Goal: Transaction & Acquisition: Obtain resource

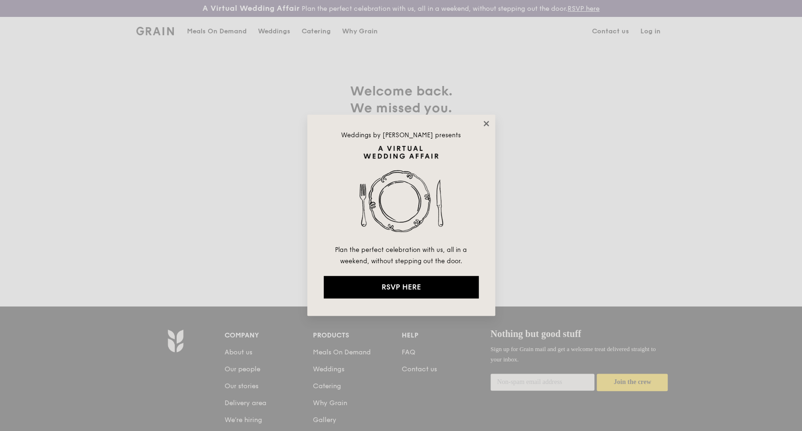
type input "kathleen@grain.com.sg"
click at [488, 122] on icon at bounding box center [486, 123] width 8 height 8
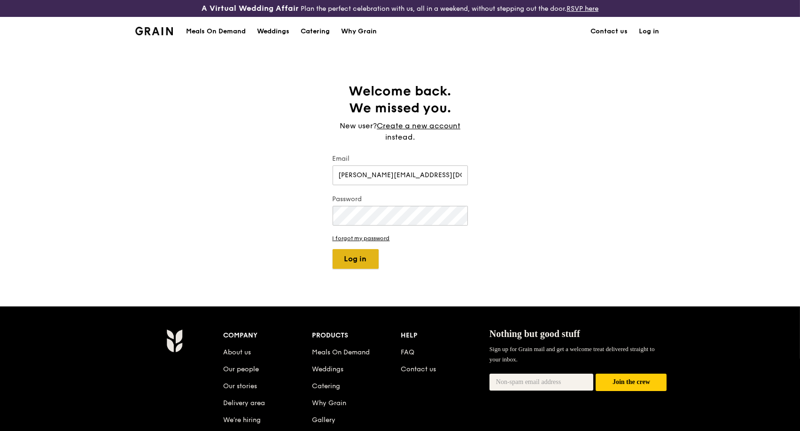
click at [373, 259] on button "Log in" at bounding box center [355, 259] width 46 height 20
select select "100"
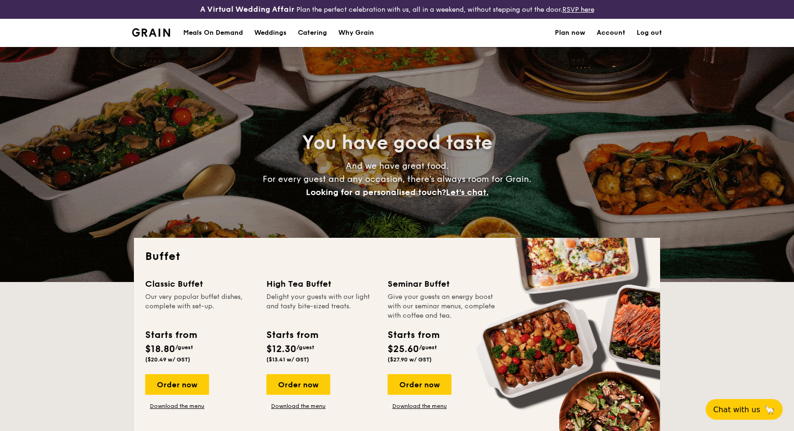
select select
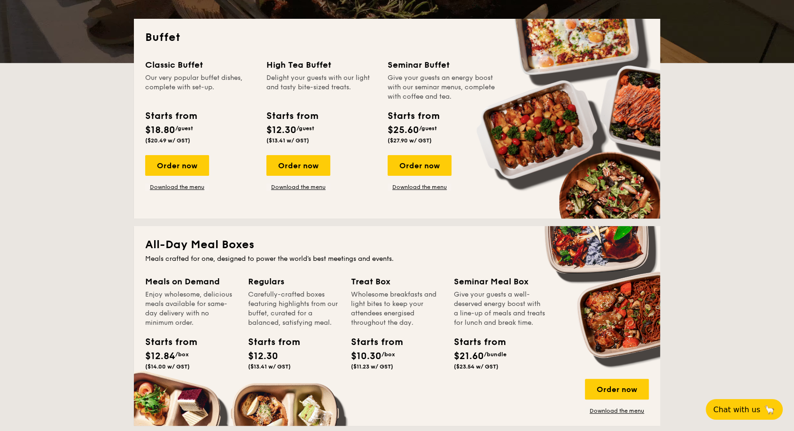
scroll to position [313, 0]
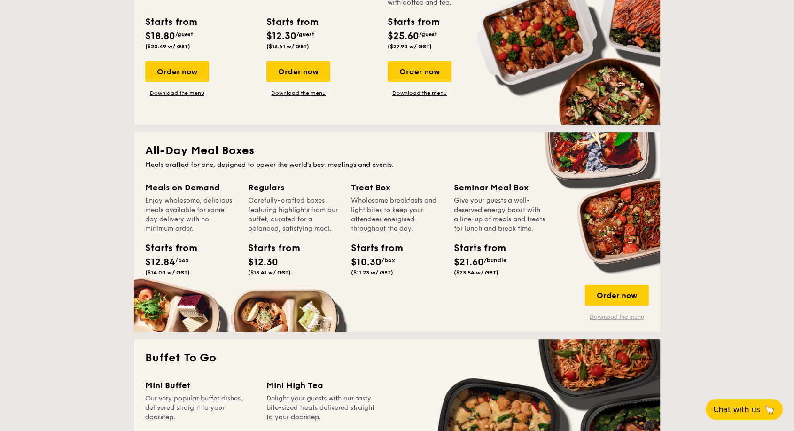
click at [627, 320] on div "All-Day Meal Boxes Meals crafted for one, designed to power the world's best me…" at bounding box center [397, 232] width 526 height 200
click at [620, 316] on link "Download the menu" at bounding box center [617, 317] width 64 height 8
